Goal: Transaction & Acquisition: Purchase product/service

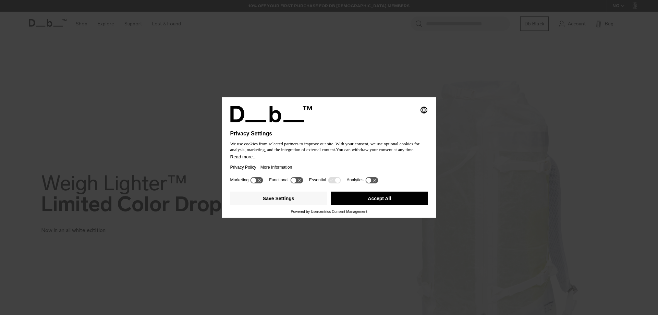
click at [387, 202] on button "Accept All" at bounding box center [379, 199] width 97 height 14
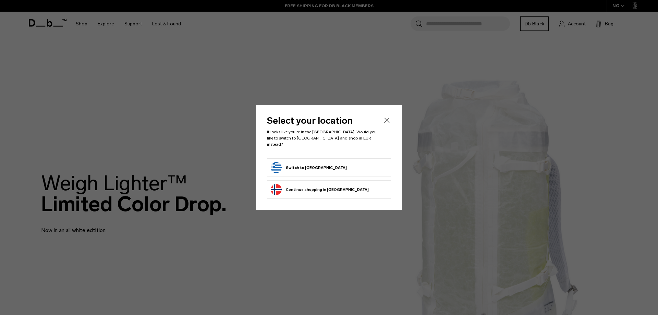
click at [281, 162] on button "Switch to Greece" at bounding box center [309, 167] width 76 height 11
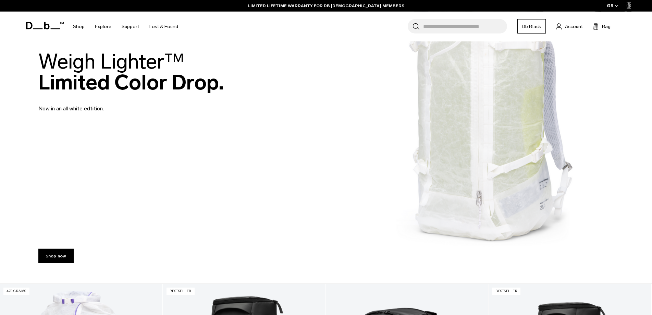
scroll to position [105, 0]
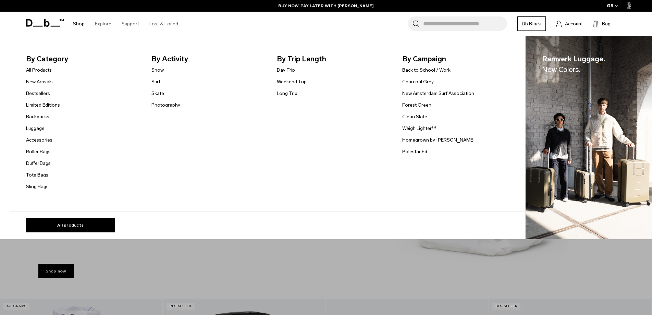
click at [39, 115] on link "Backpacks" at bounding box center [37, 116] width 23 height 7
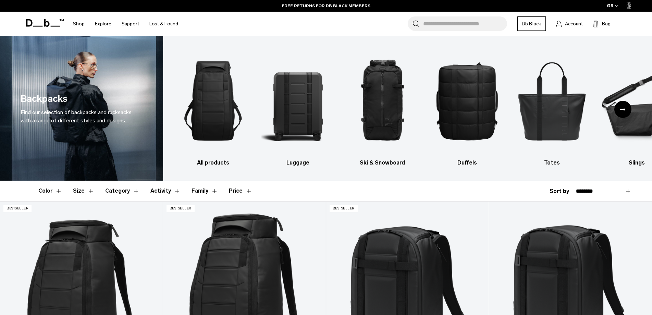
click at [75, 189] on button "Size" at bounding box center [83, 191] width 21 height 20
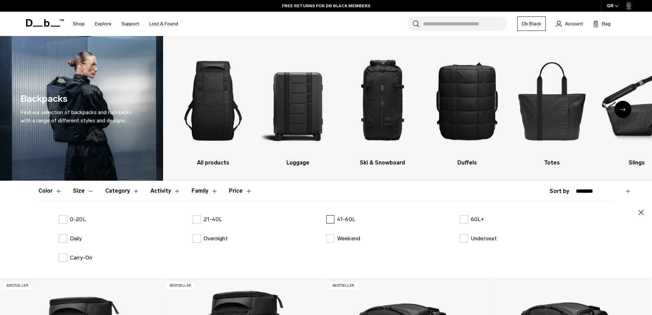
click at [331, 220] on label "41-60L" at bounding box center [340, 219] width 29 height 8
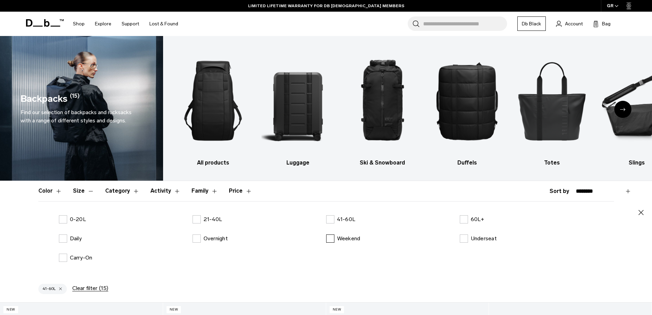
click at [333, 239] on label "Weekend" at bounding box center [343, 238] width 34 height 8
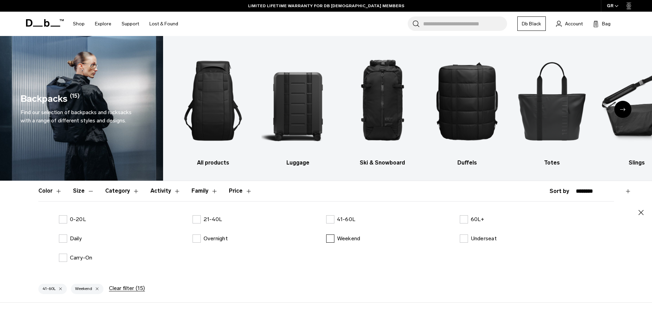
click at [333, 239] on label "Weekend" at bounding box center [343, 238] width 34 height 8
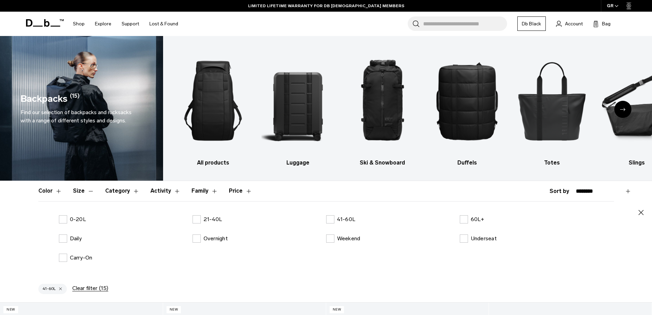
click at [639, 213] on icon "button" at bounding box center [641, 212] width 8 height 8
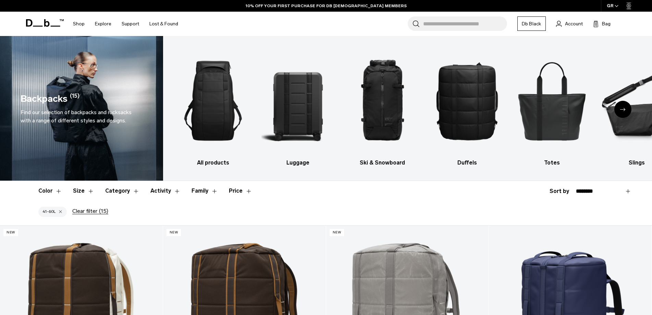
click at [124, 191] on button "Category" at bounding box center [122, 191] width 34 height 20
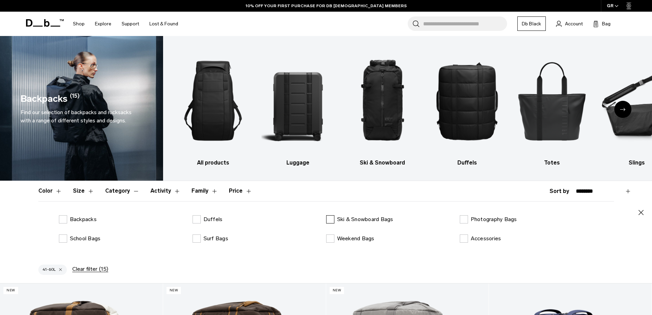
click at [332, 220] on label "Ski & Snowboard Bags" at bounding box center [359, 219] width 67 height 8
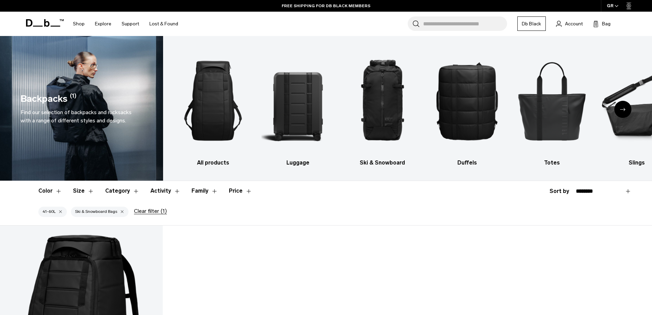
click at [88, 192] on button "Size" at bounding box center [83, 191] width 21 height 20
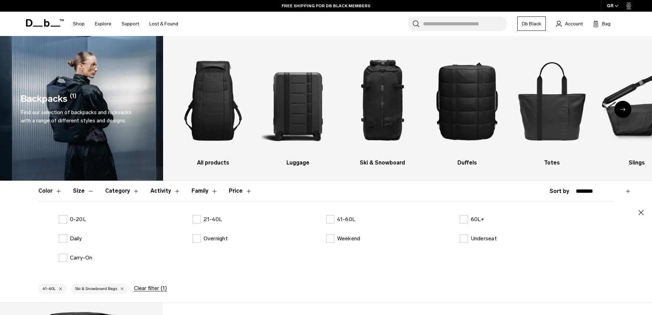
click at [334, 214] on div "Close 0-20L 21-40L 41-60L 60L+ Daily Overnight Weekend Underseat Carry-On" at bounding box center [326, 239] width 576 height 77
click at [330, 218] on label "41-60L" at bounding box center [340, 219] width 29 height 8
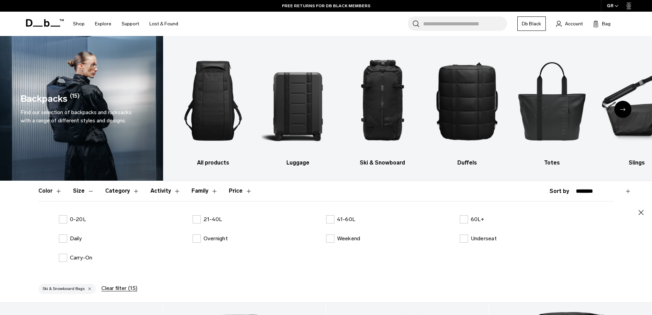
click at [643, 215] on icon "button" at bounding box center [641, 212] width 8 height 8
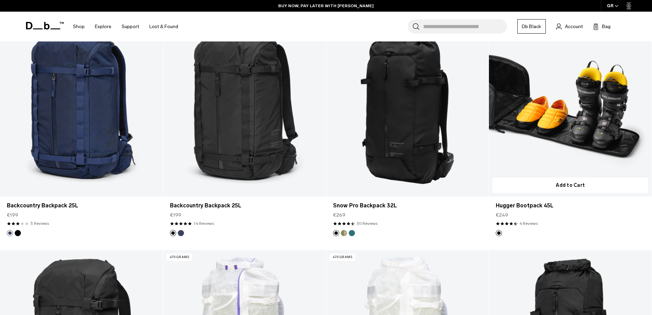
scroll to position [385, 0]
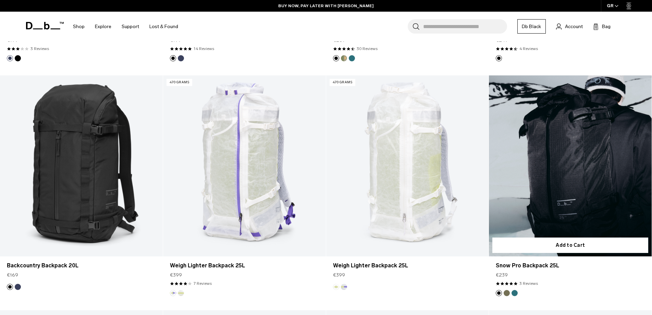
click at [506, 296] on img "Mash Green" at bounding box center [507, 293] width 8 height 8
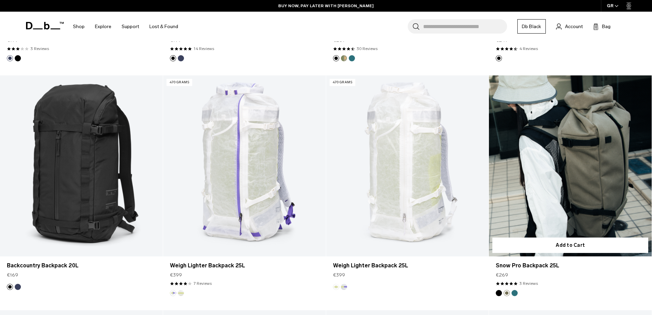
click at [515, 294] on button "Midnight Teal" at bounding box center [515, 293] width 6 height 6
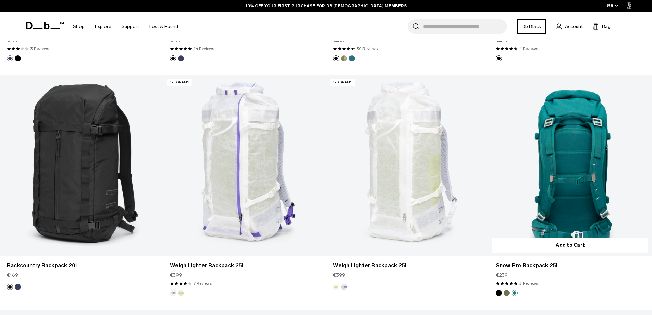
click at [499, 292] on button "Black Out" at bounding box center [499, 293] width 6 height 6
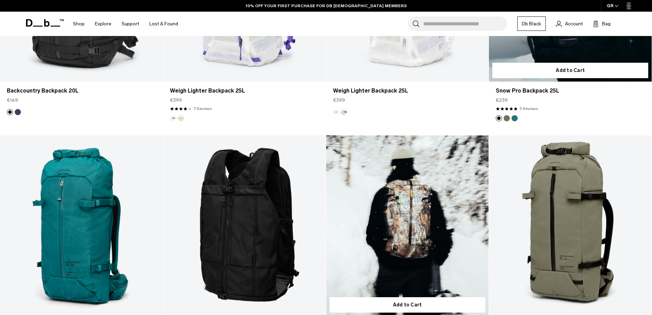
scroll to position [280, 0]
